Goal: Transaction & Acquisition: Book appointment/travel/reservation

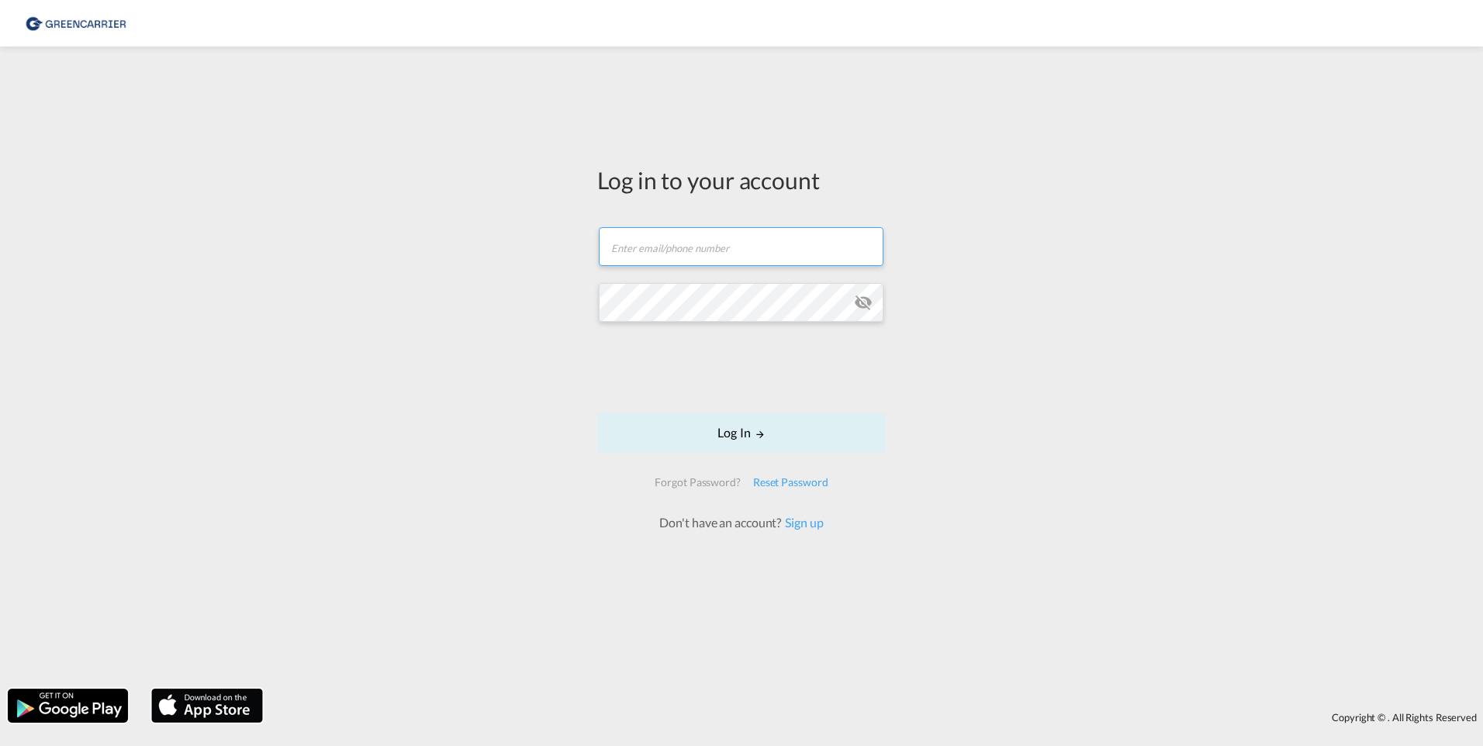
type input "[EMAIL_ADDRESS][DOMAIN_NAME]"
click at [742, 406] on form "[EMAIL_ADDRESS][DOMAIN_NAME] Log In Forgot Password? Reset Password Don't have …" at bounding box center [741, 372] width 289 height 320
click at [746, 431] on button "Log In" at bounding box center [741, 433] width 289 height 39
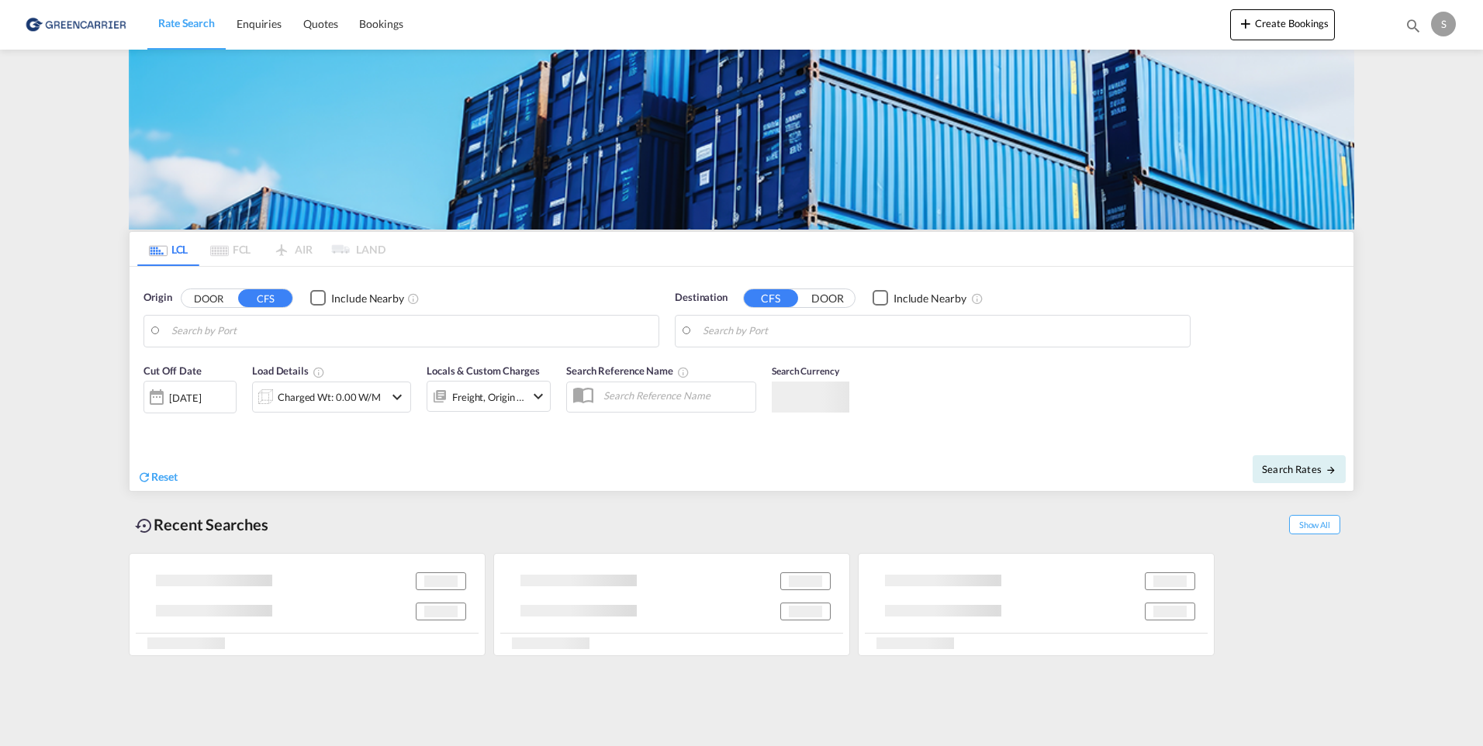
type input "[GEOGRAPHIC_DATA], NOOSL"
type input "[GEOGRAPHIC_DATA], SH, CNSHA"
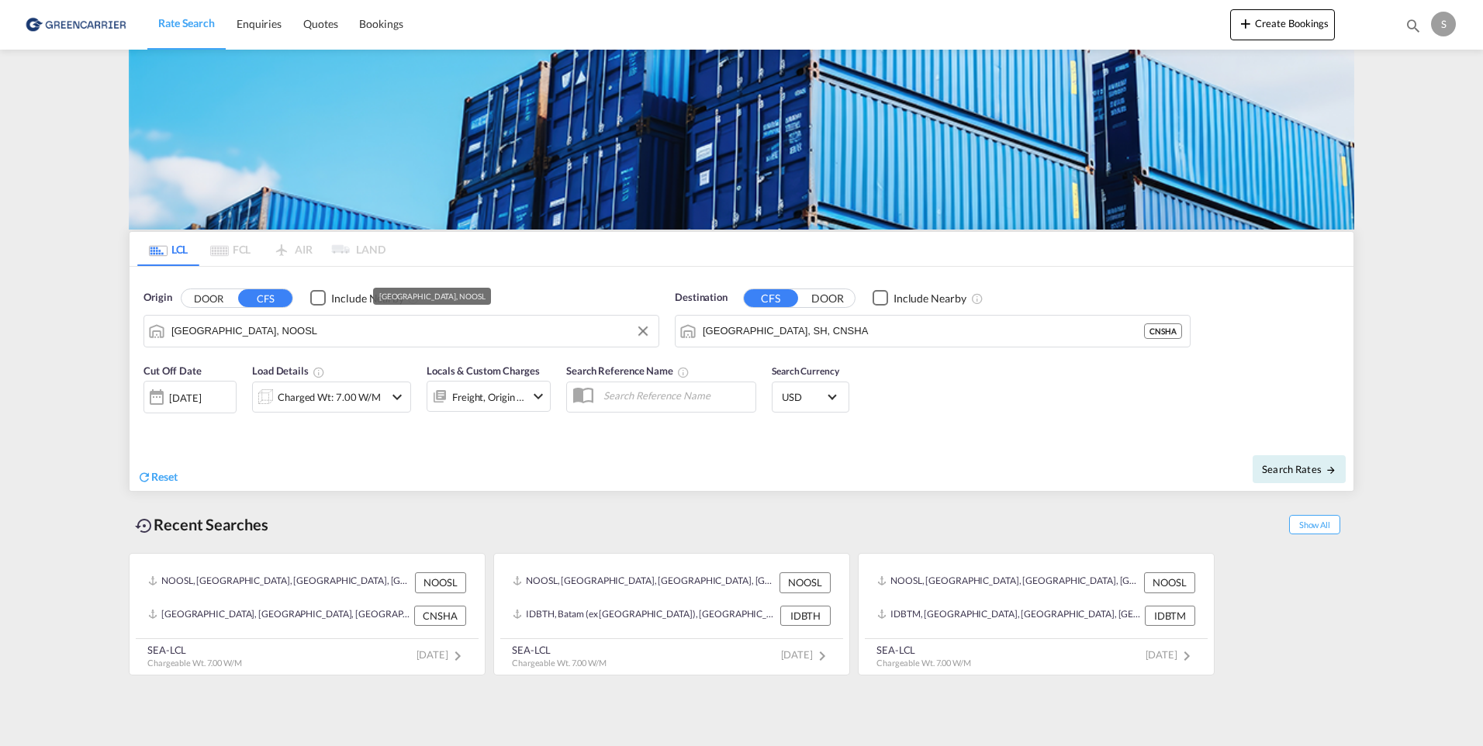
click at [296, 333] on input "[GEOGRAPHIC_DATA], NOOSL" at bounding box center [410, 331] width 479 height 23
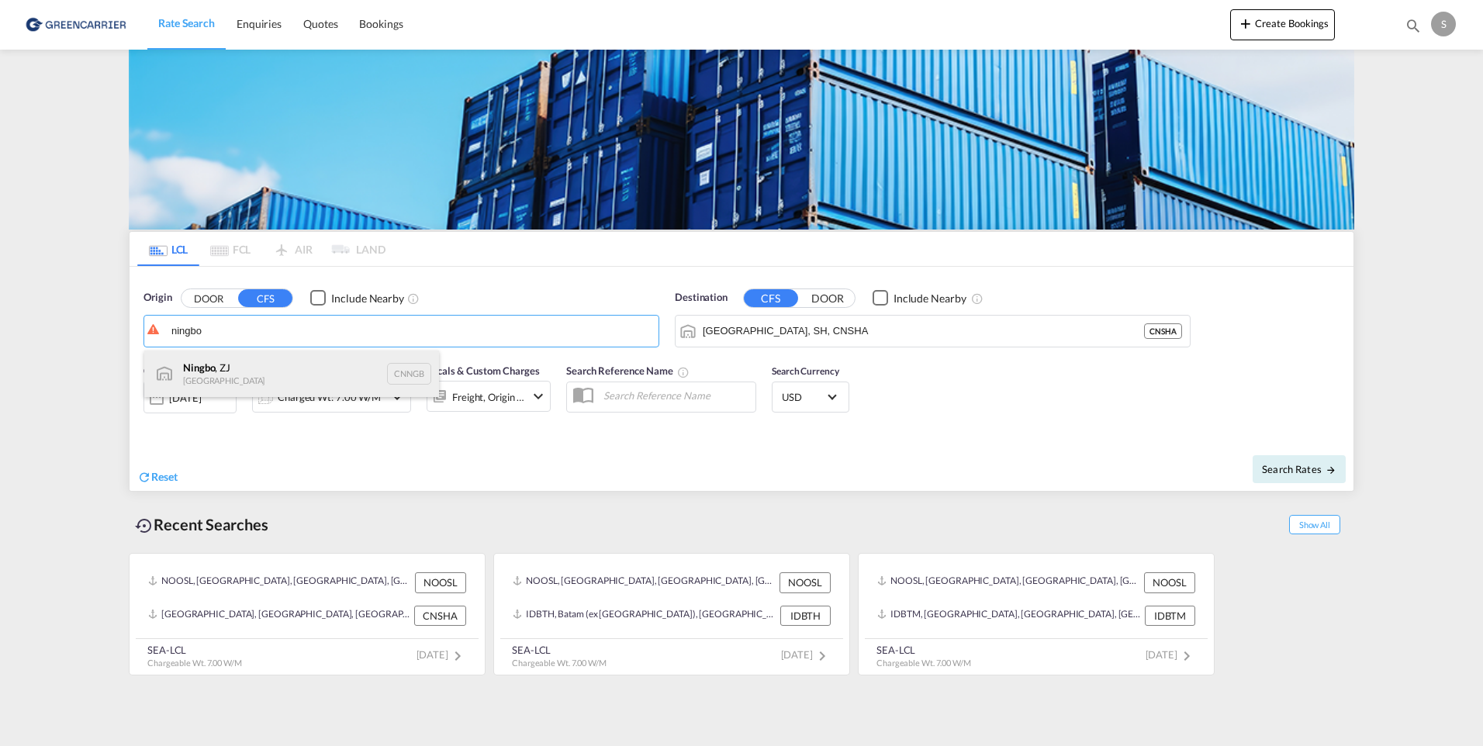
click at [250, 370] on div "Ningbo , ZJ China CNNGB" at bounding box center [291, 374] width 295 height 47
type input "Ningbo, ZJ, CNNGB"
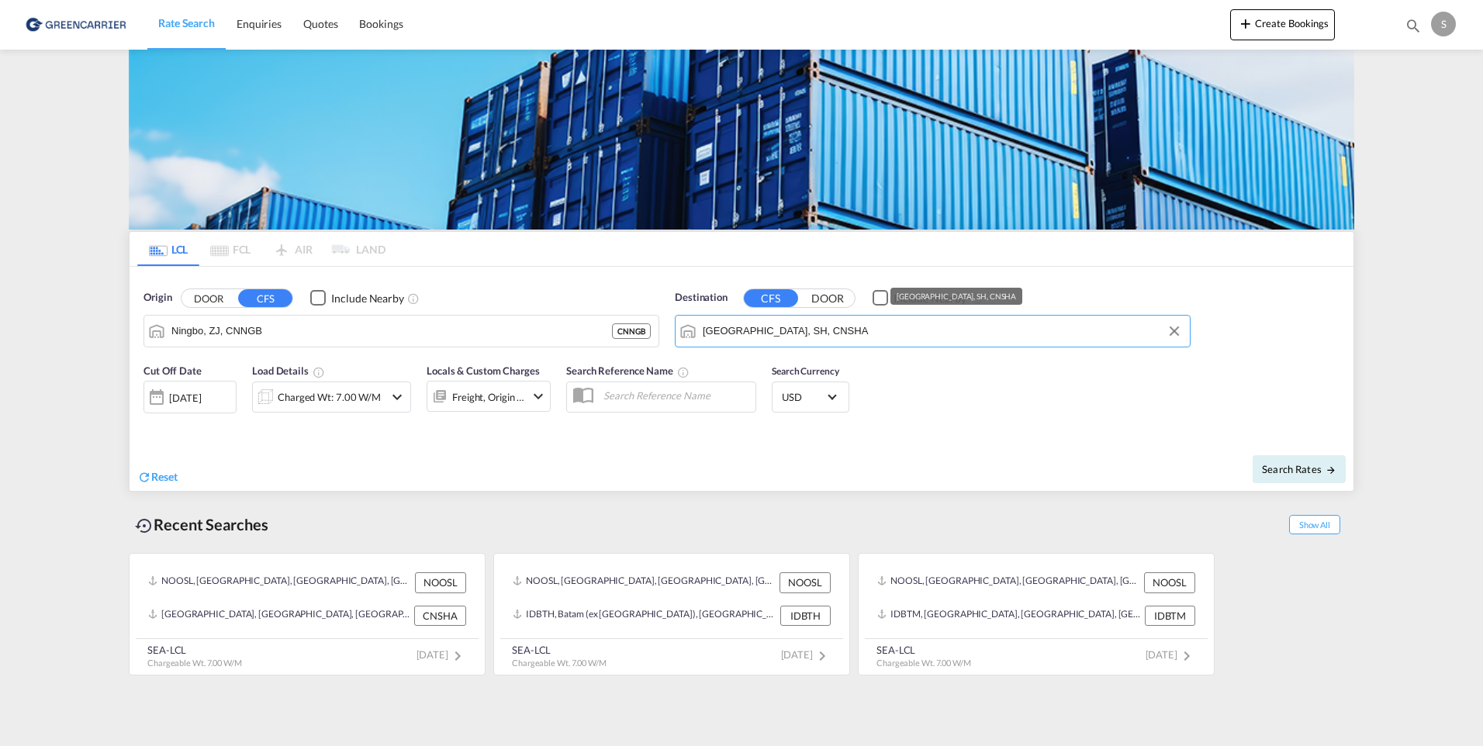
click at [760, 329] on input "[GEOGRAPHIC_DATA], SH, CNSHA" at bounding box center [942, 331] width 479 height 23
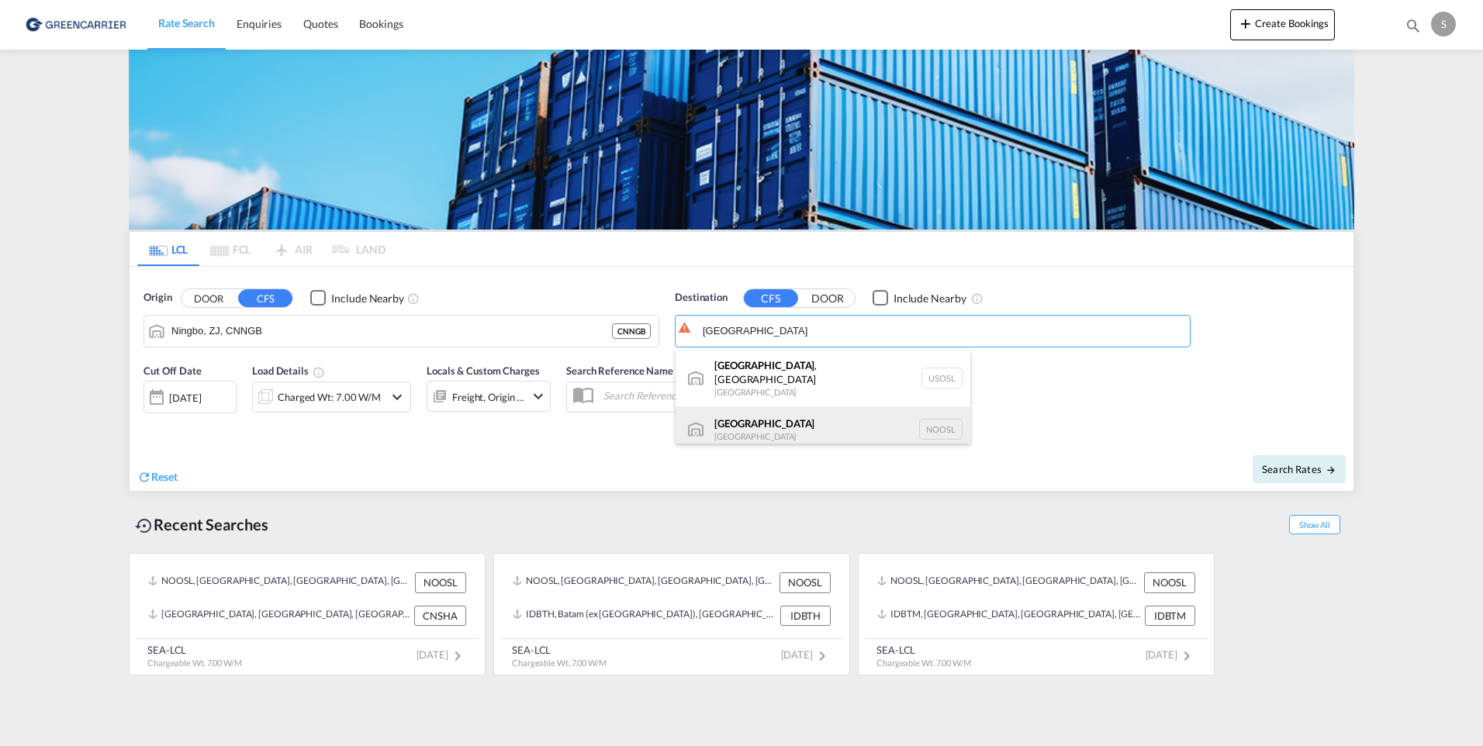
click at [762, 420] on div "[GEOGRAPHIC_DATA] [GEOGRAPHIC_DATA] NOOSL" at bounding box center [823, 430] width 295 height 47
type input "[GEOGRAPHIC_DATA], NOOSL"
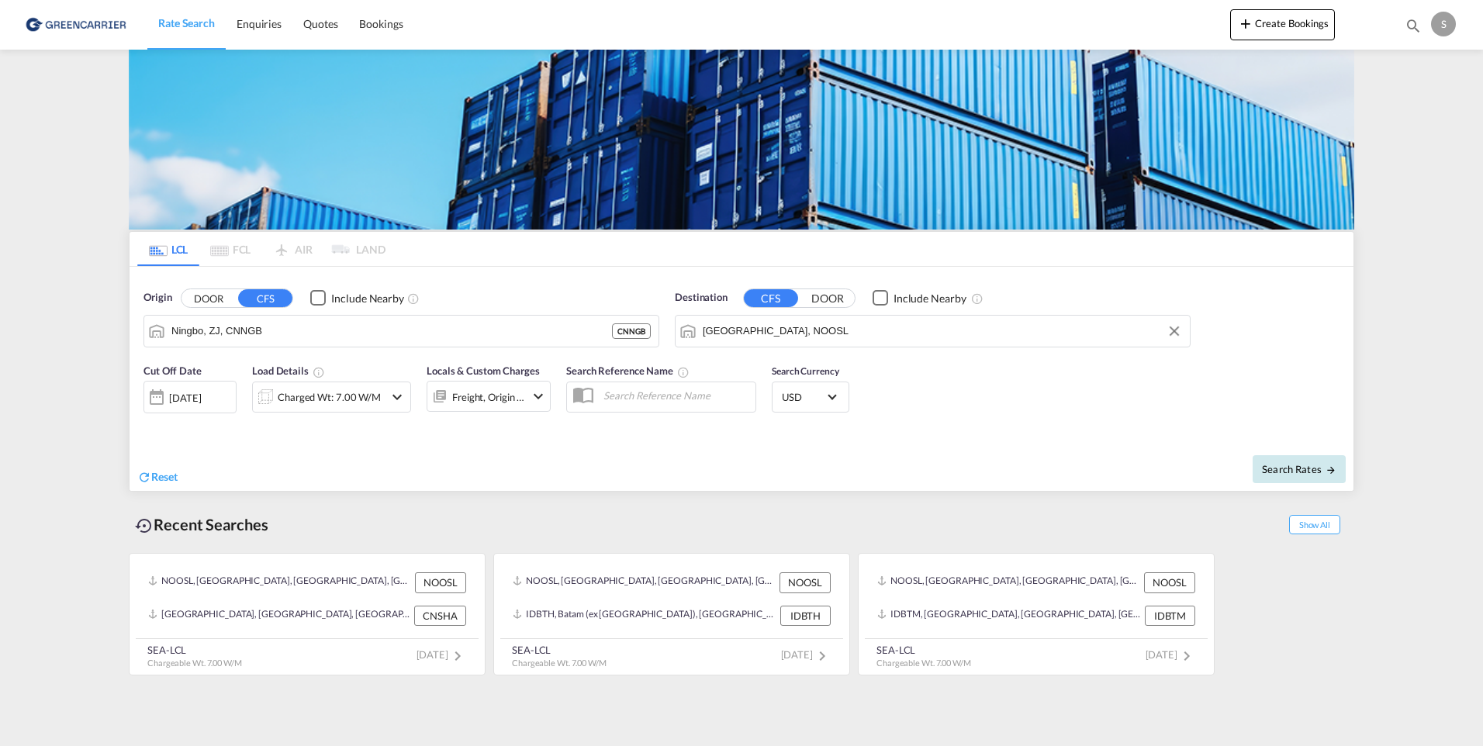
click at [1299, 472] on span "Search Rates" at bounding box center [1299, 469] width 74 height 12
type input "CNNGB to NOOSL / [DATE]"
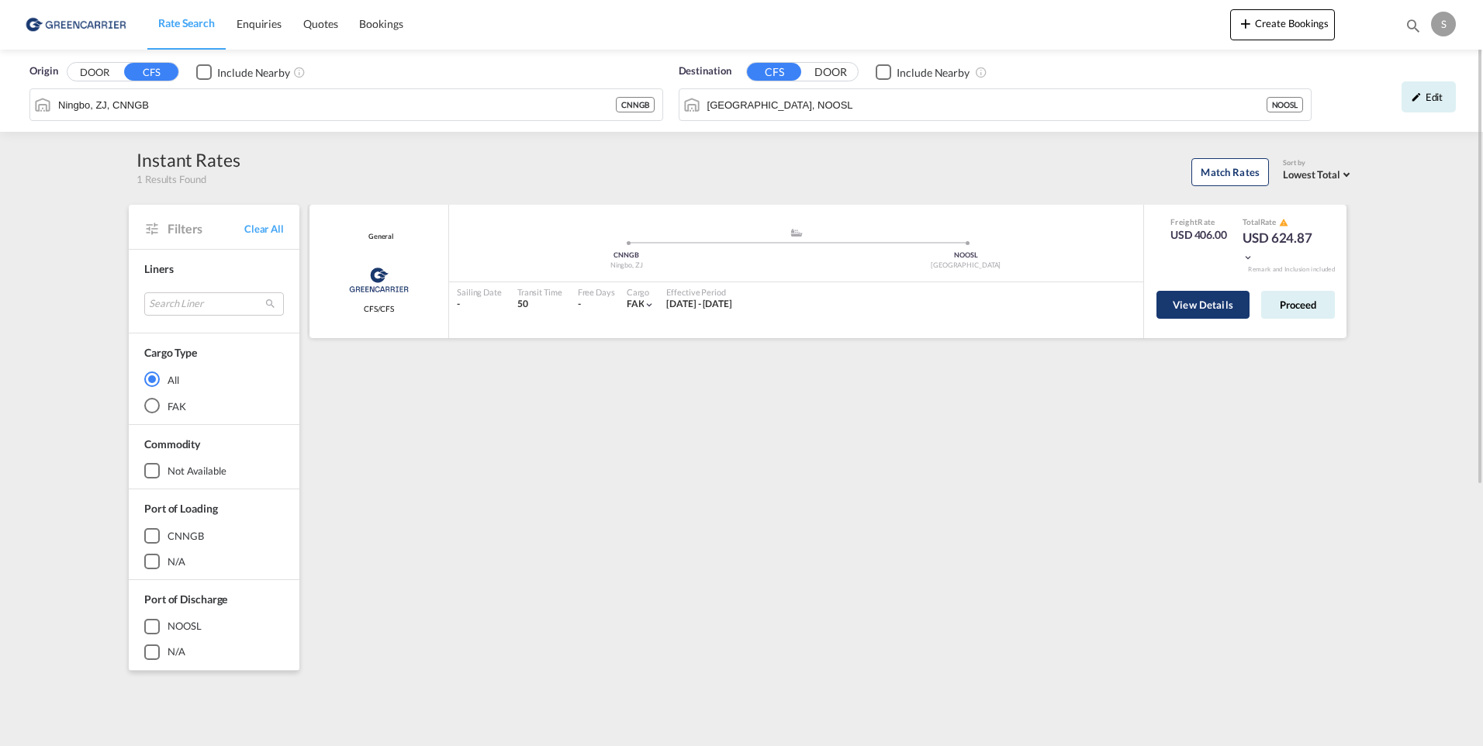
click at [1203, 302] on button "View Details" at bounding box center [1203, 305] width 93 height 28
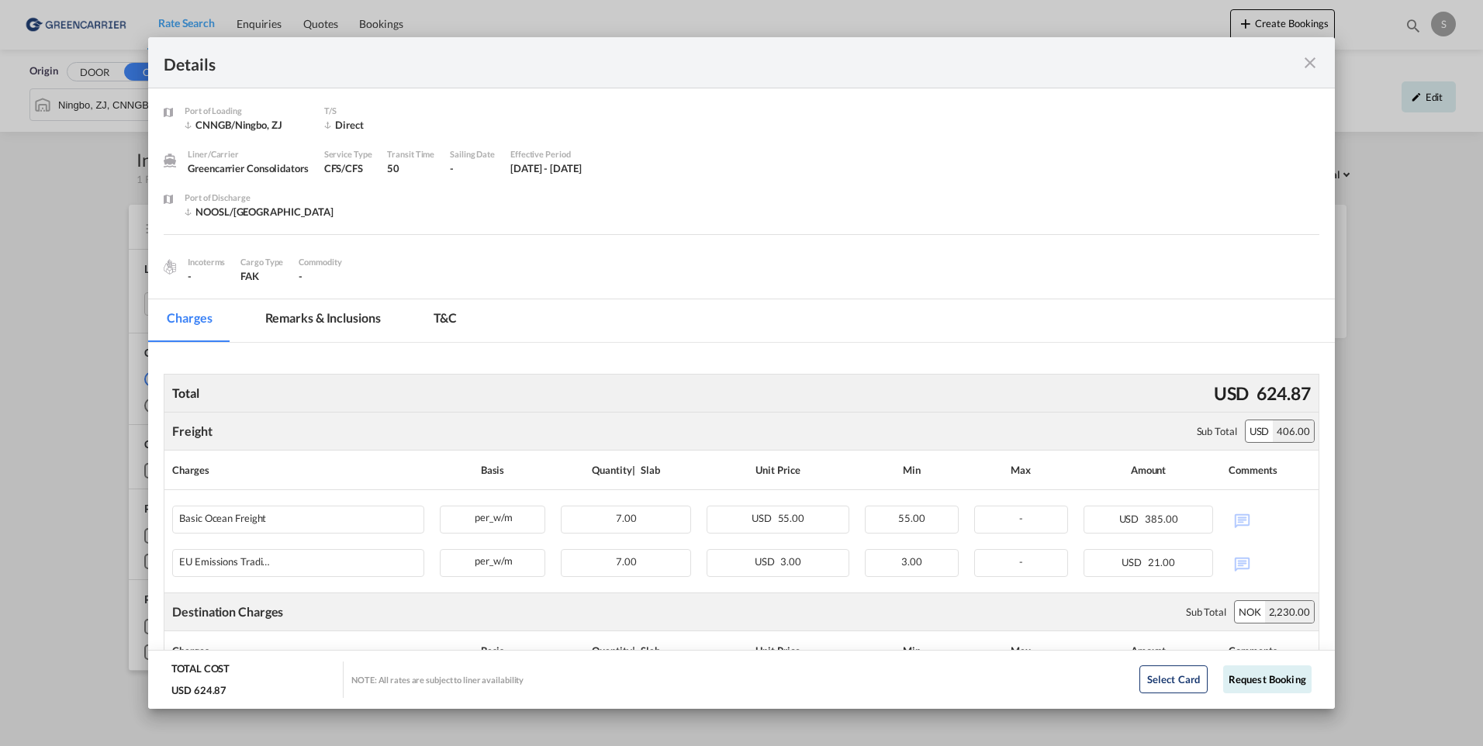
click at [1310, 59] on md-icon "icon-close fg-AAA8AD m-0 cursor" at bounding box center [1310, 63] width 19 height 19
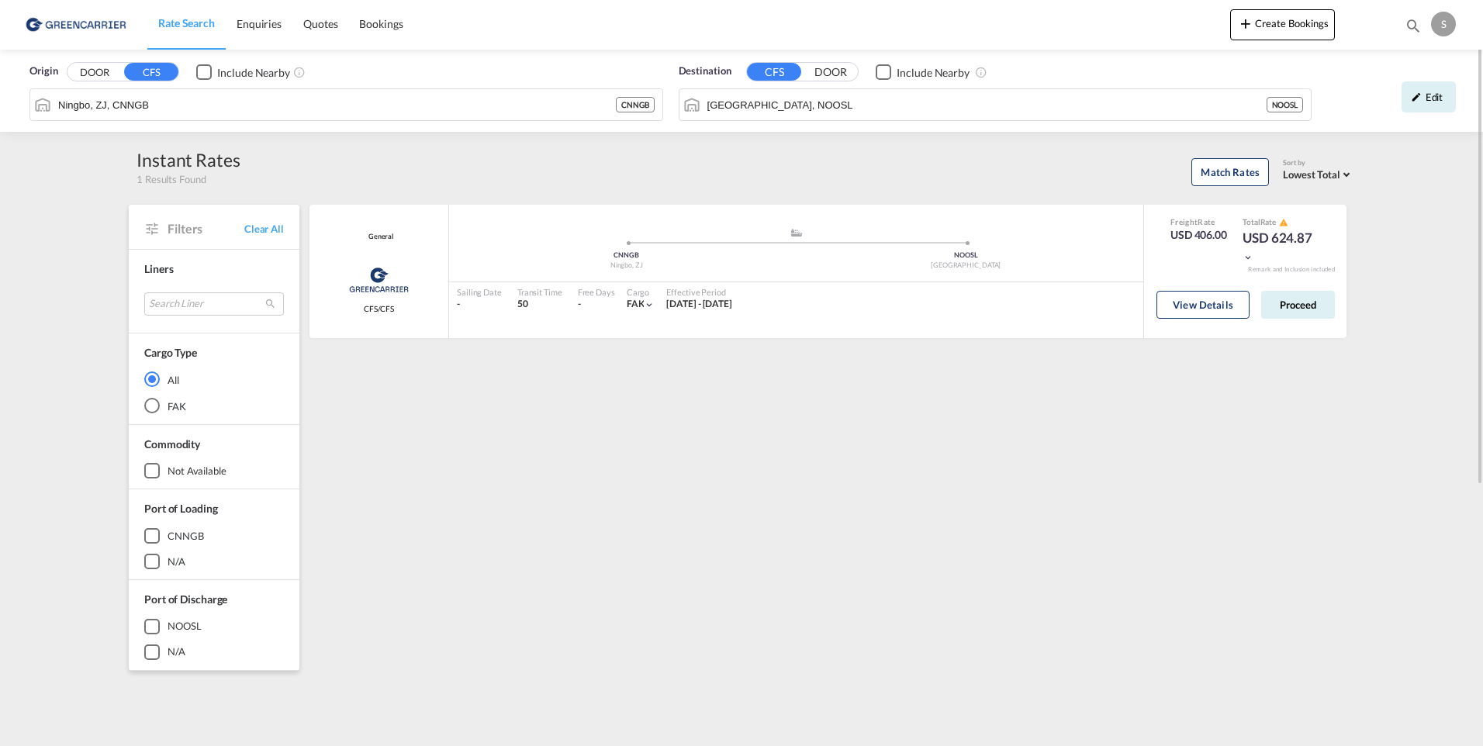
drag, startPoint x: 102, startPoint y: 25, endPoint x: 183, endPoint y: 24, distance: 80.7
click at [103, 24] on img at bounding box center [75, 24] width 105 height 35
click at [388, 26] on span "Bookings" at bounding box center [380, 23] width 43 height 13
